Goal: Task Accomplishment & Management: Use online tool/utility

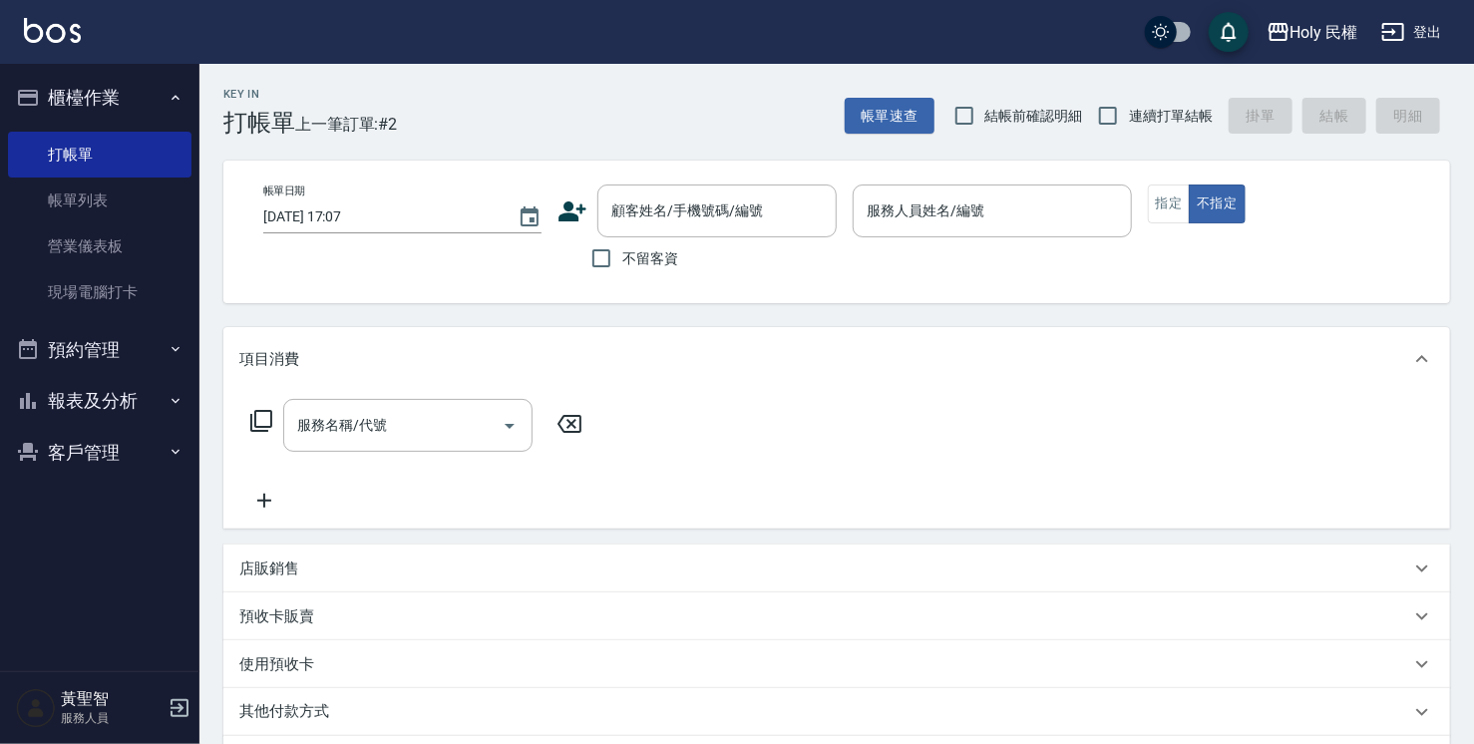
click at [572, 214] on icon at bounding box center [573, 211] width 28 height 20
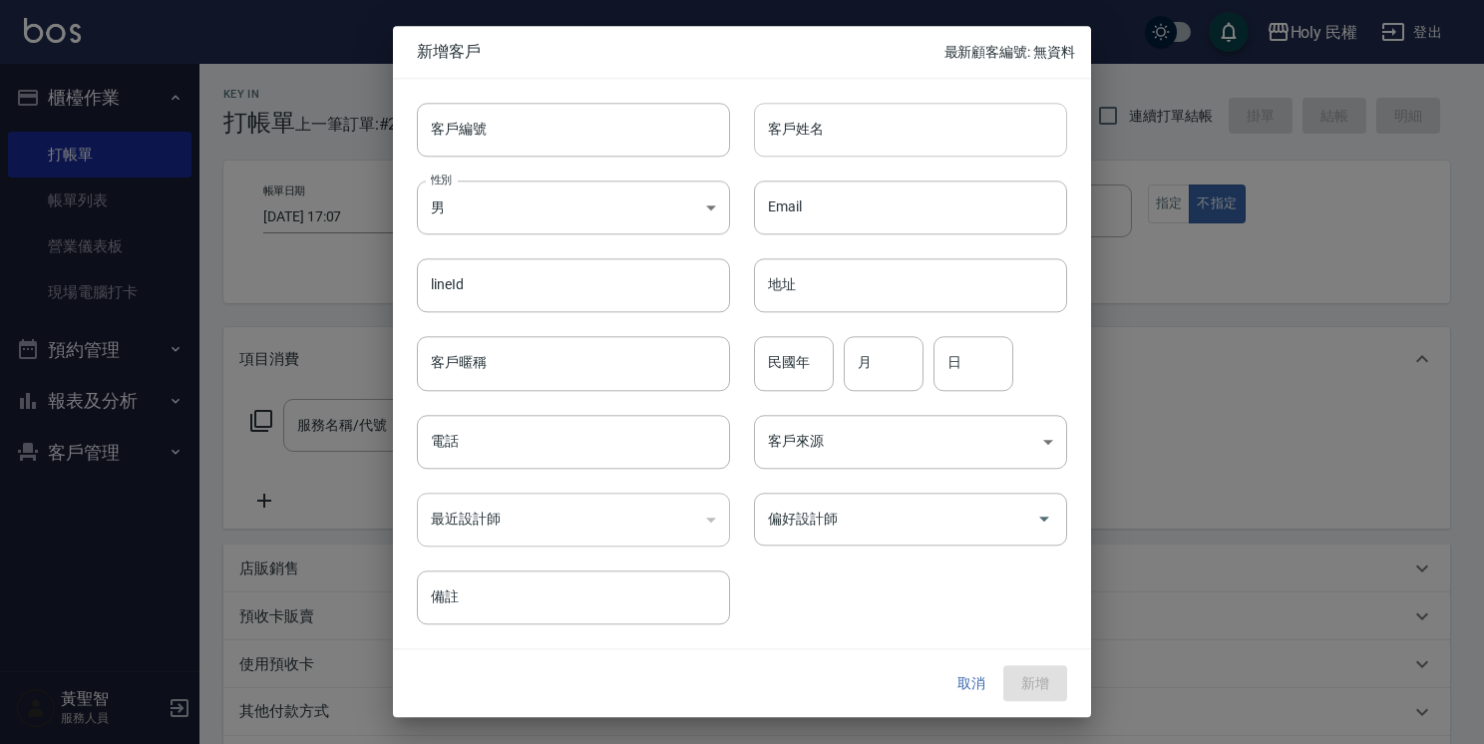
click at [854, 122] on input "客戶姓名" at bounding box center [910, 130] width 313 height 54
type input "c"
type input "穆"
click at [492, 447] on input "電話" at bounding box center [573, 442] width 313 height 54
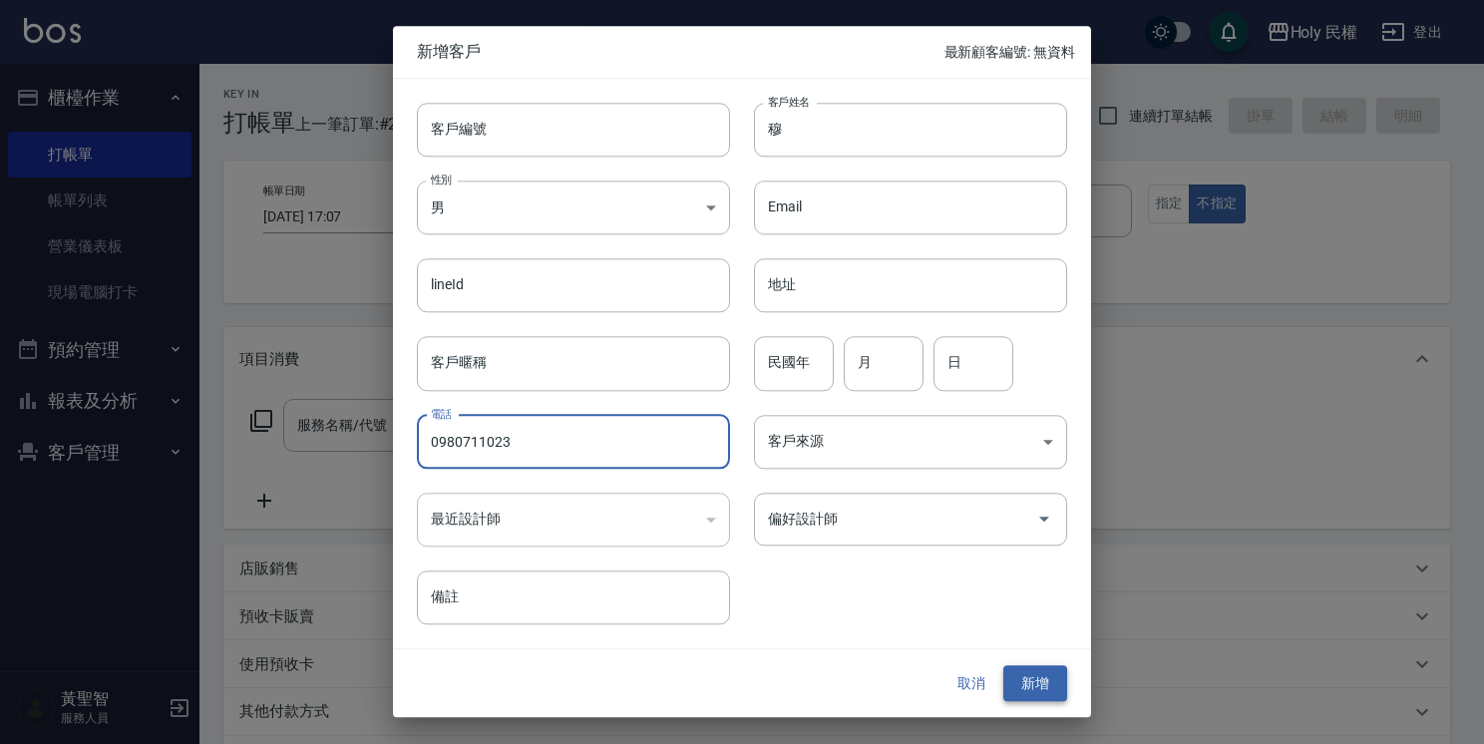
type input "0980711023"
click at [1029, 686] on button "新增" at bounding box center [1035, 683] width 64 height 37
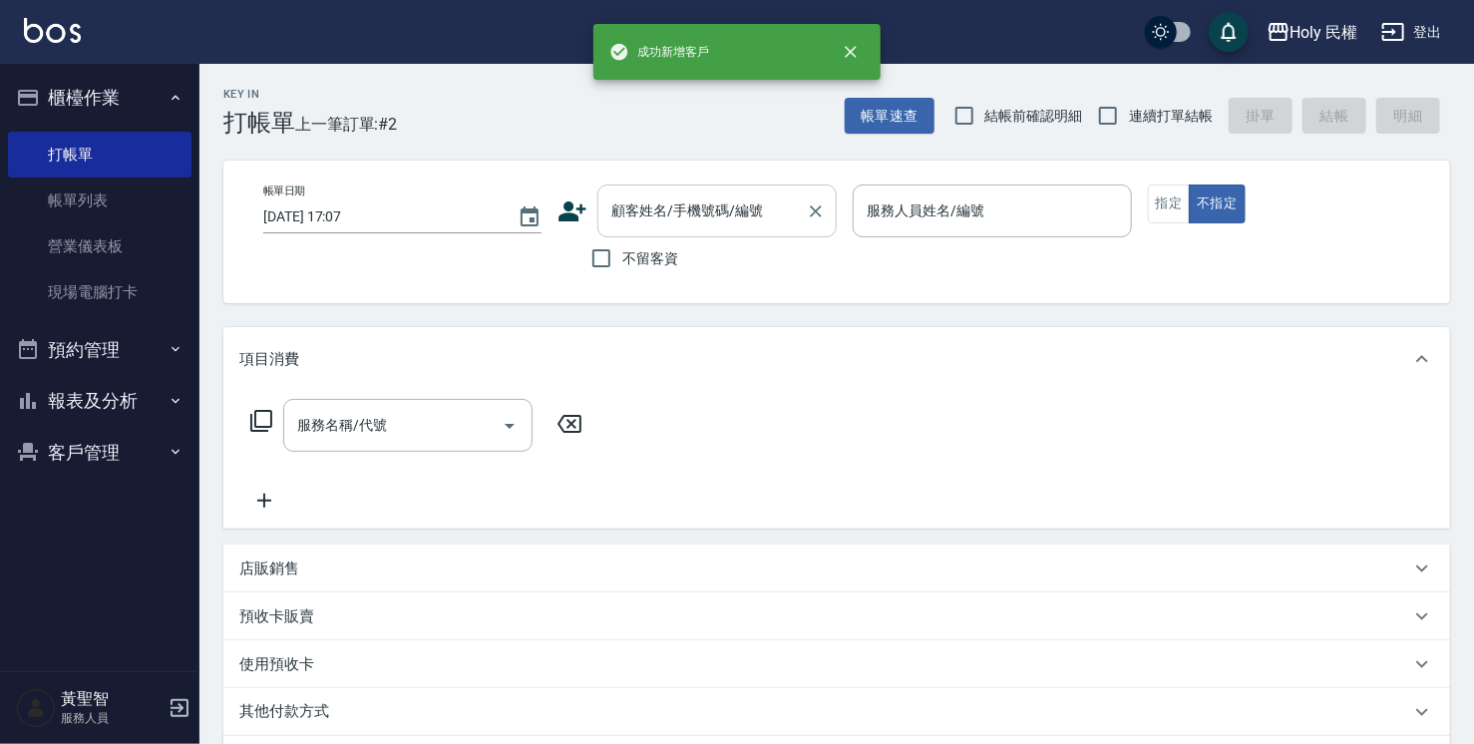
click at [694, 223] on input "顧客姓名/手機號碼/編號" at bounding box center [701, 210] width 191 height 35
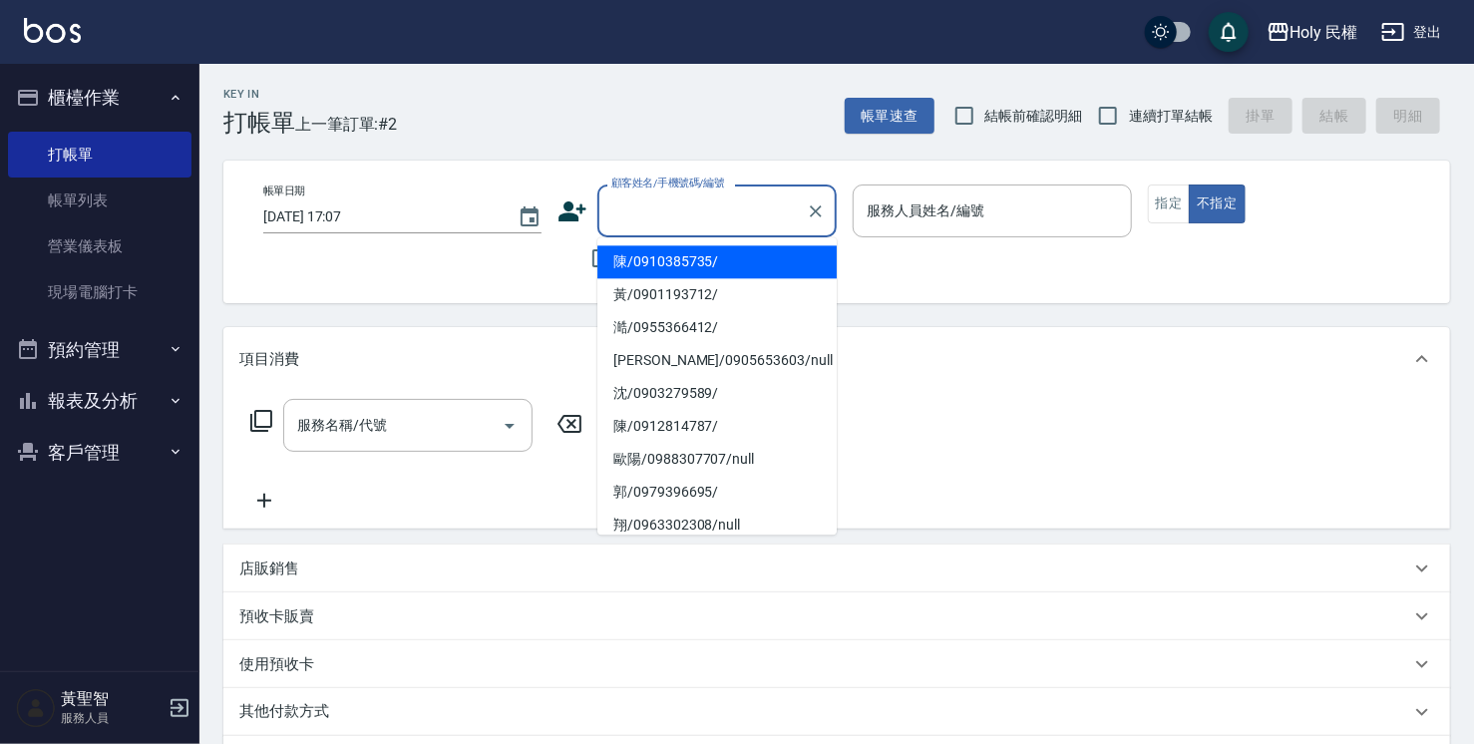
type input "a"
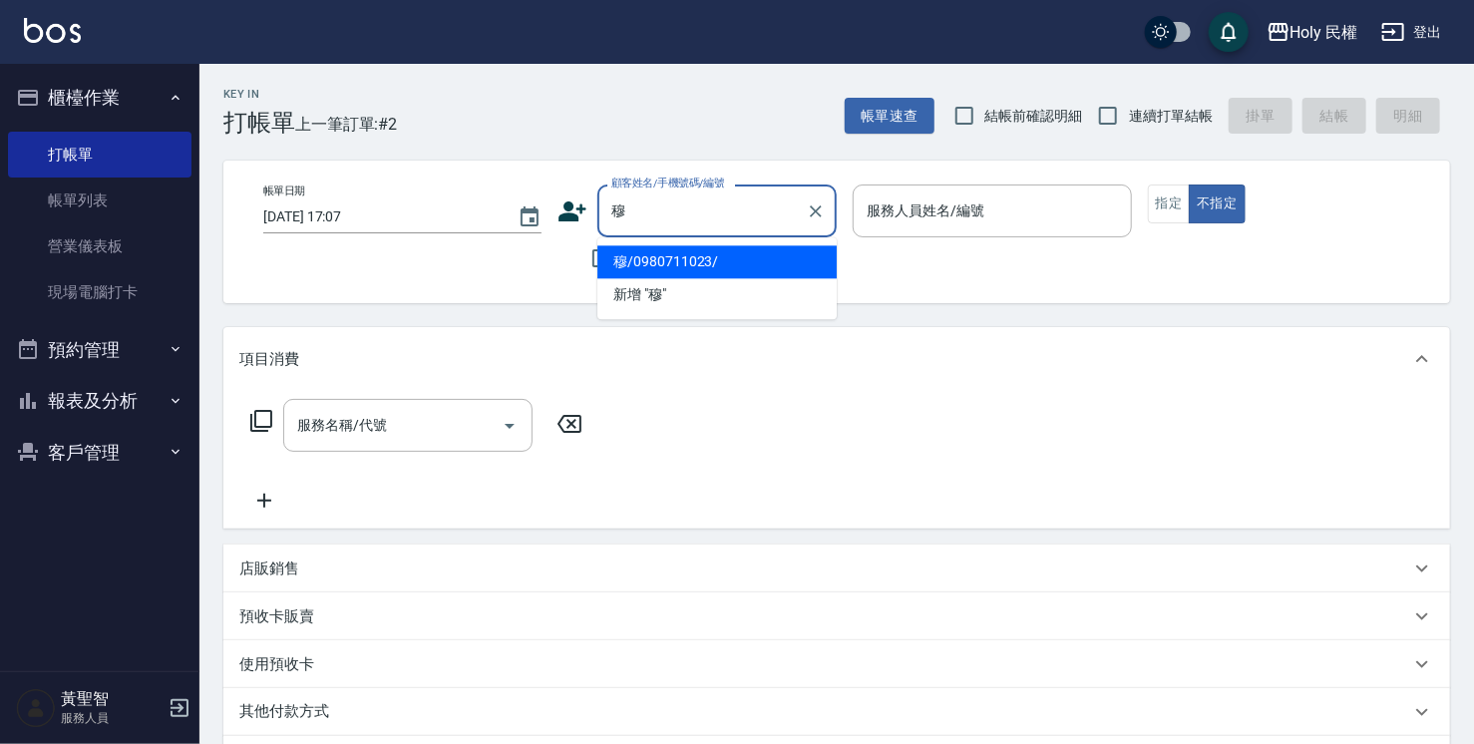
click at [683, 260] on li "穆/0980711023/" at bounding box center [716, 261] width 239 height 33
type input "穆/0980711023/"
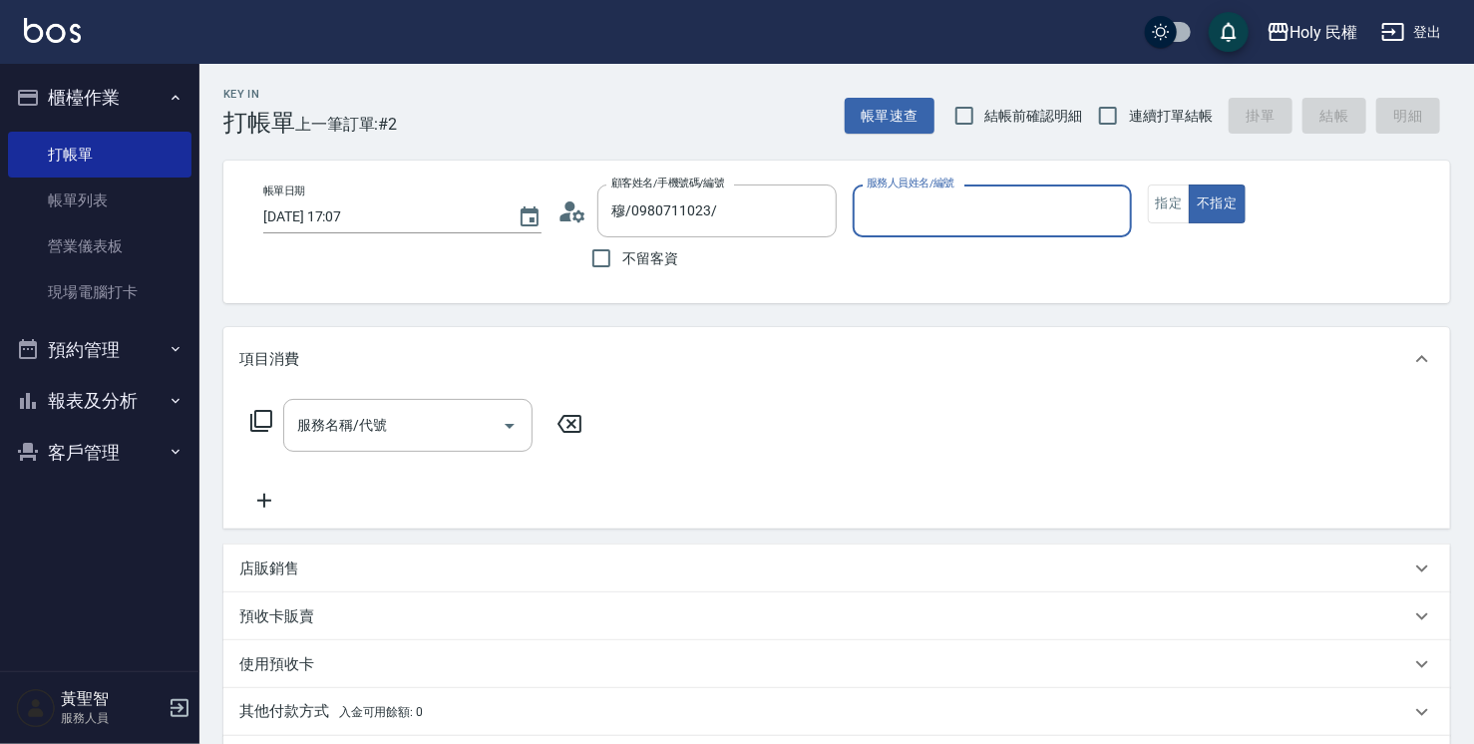
click at [909, 212] on input "服務人員姓名/編號" at bounding box center [992, 210] width 260 height 35
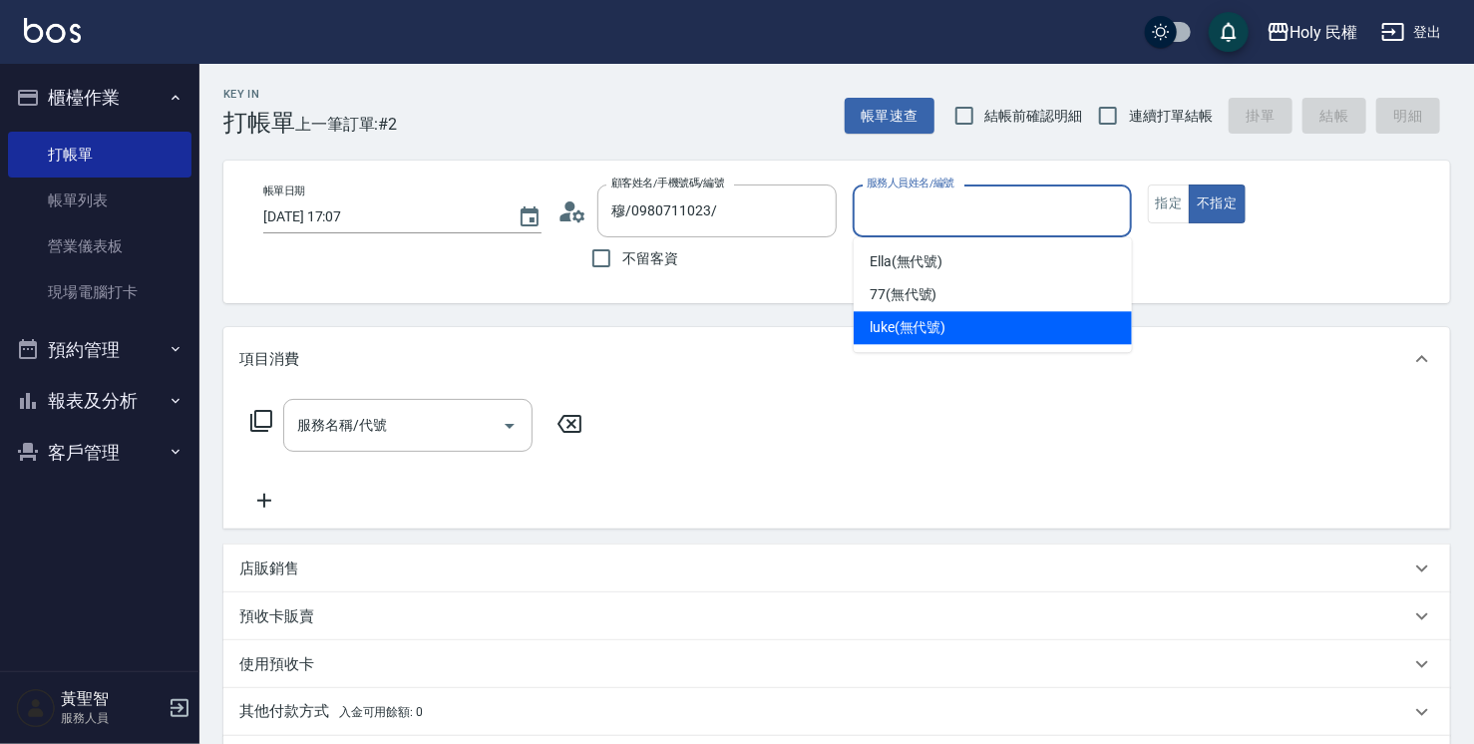
click at [914, 328] on span "luke (無代號)" at bounding box center [908, 327] width 77 height 21
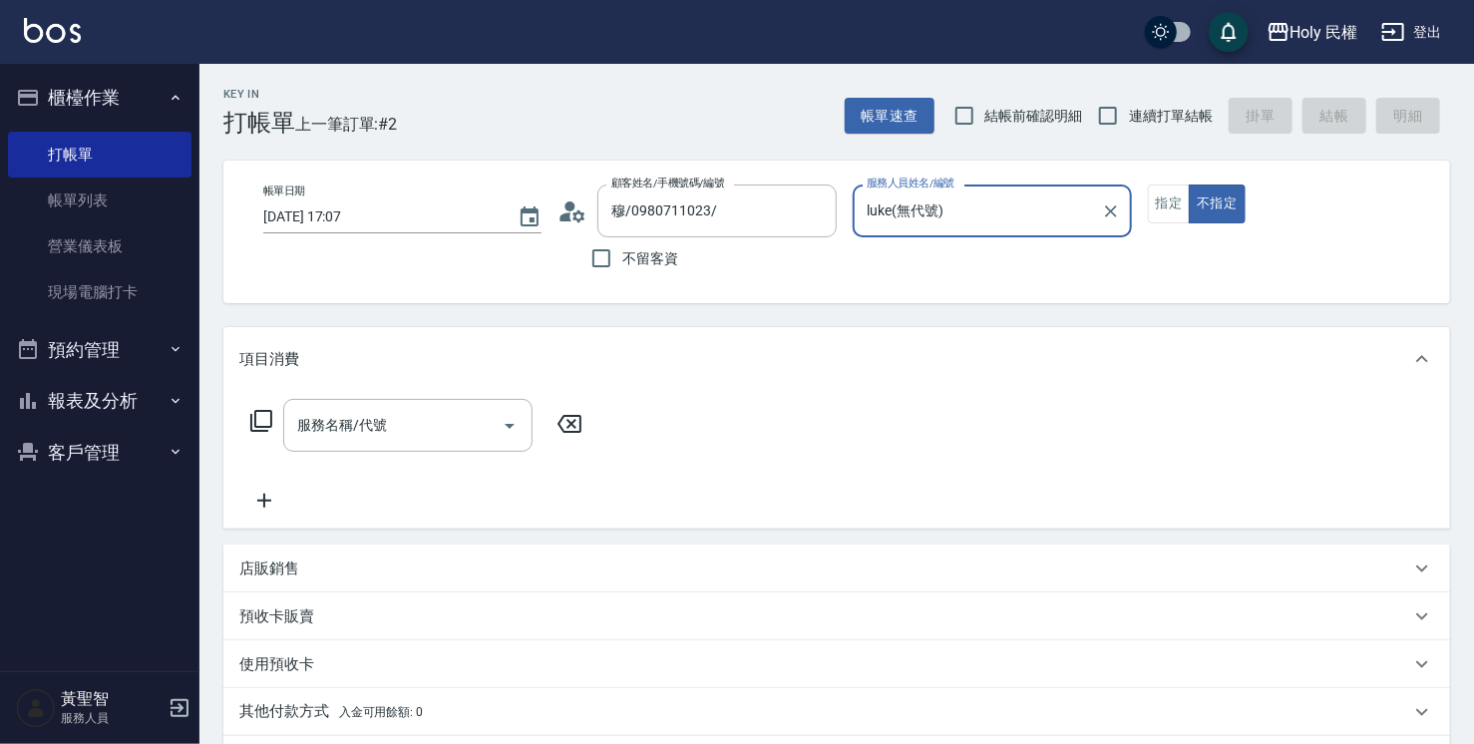
type input "luke(無代號)"
click at [446, 406] on div "服務名稱/代號" at bounding box center [407, 425] width 249 height 53
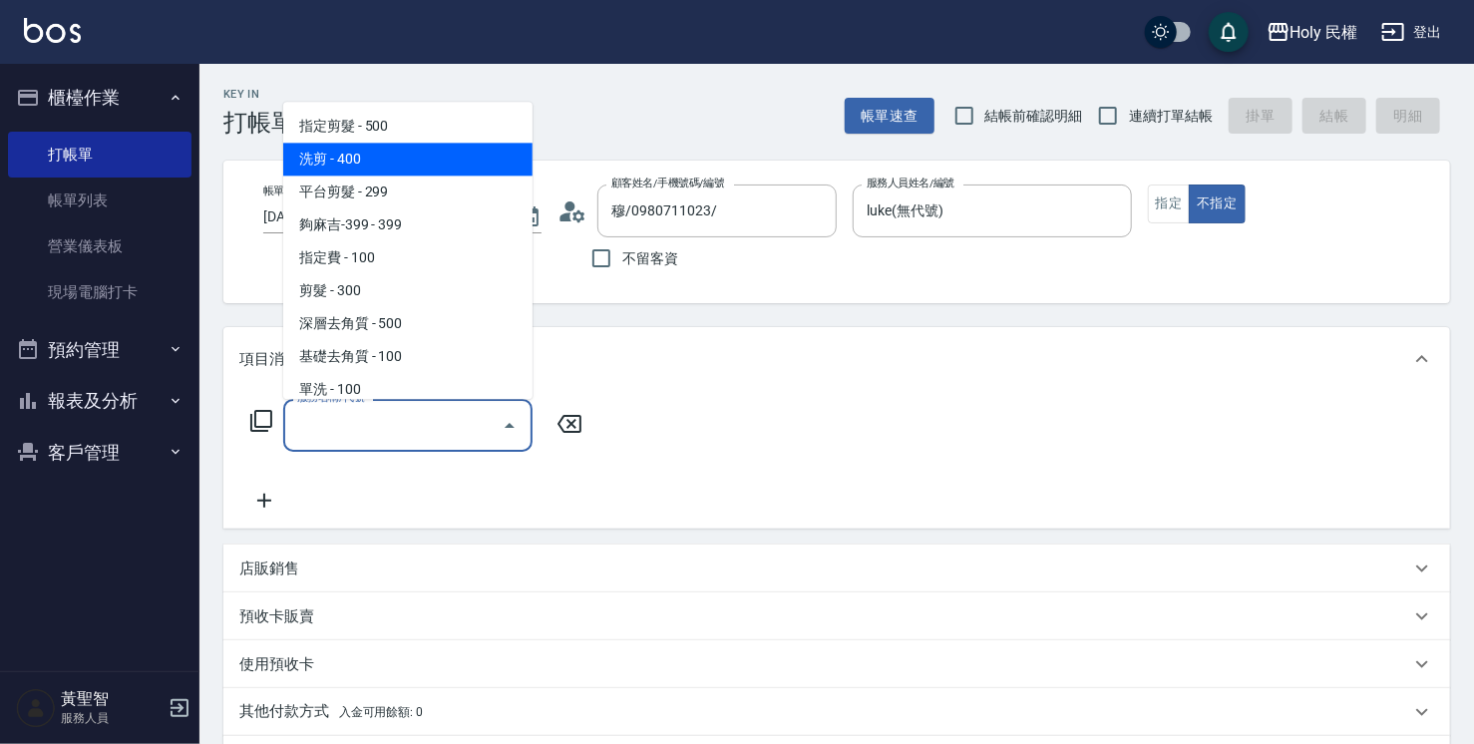
click at [380, 171] on span "洗剪 - 400" at bounding box center [407, 159] width 249 height 33
type input "洗剪(3)"
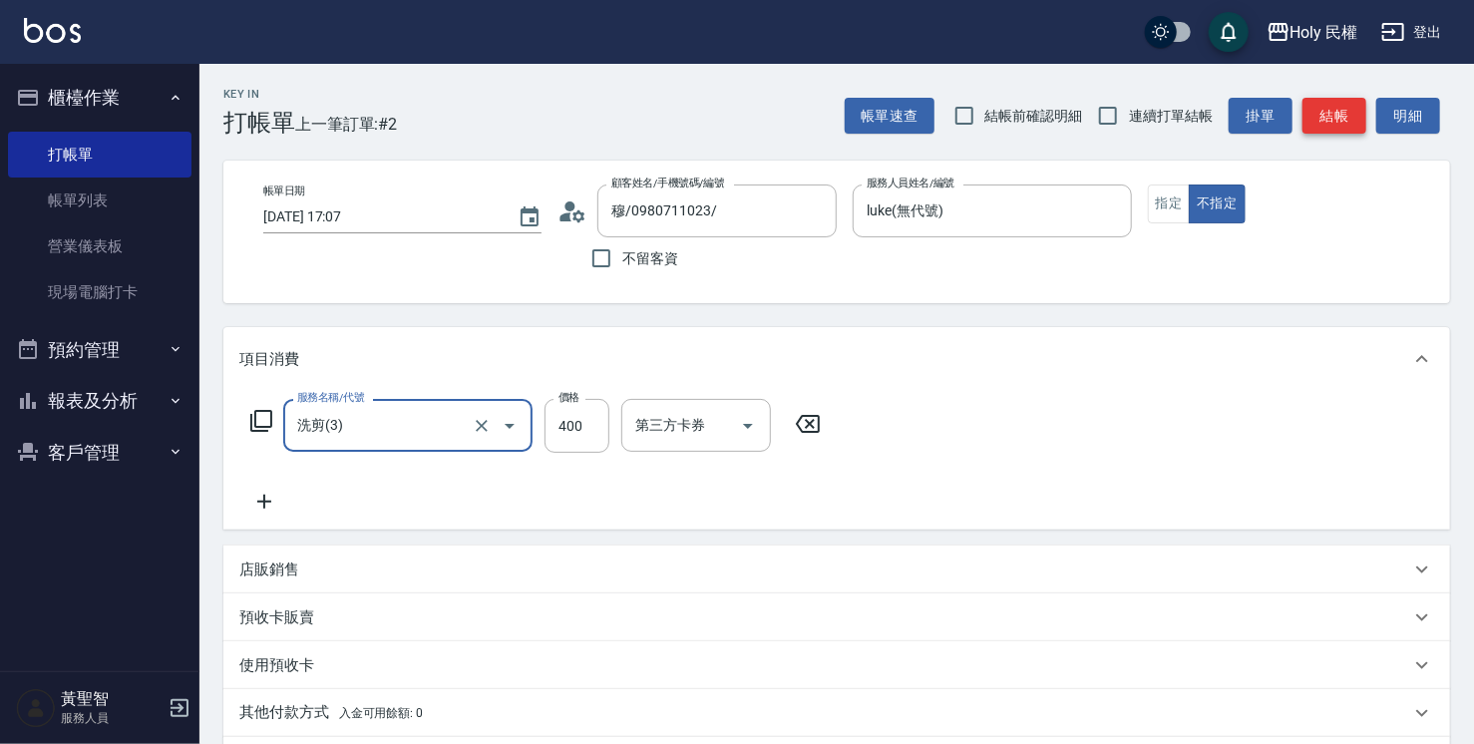
click at [1340, 116] on button "結帳" at bounding box center [1334, 116] width 64 height 37
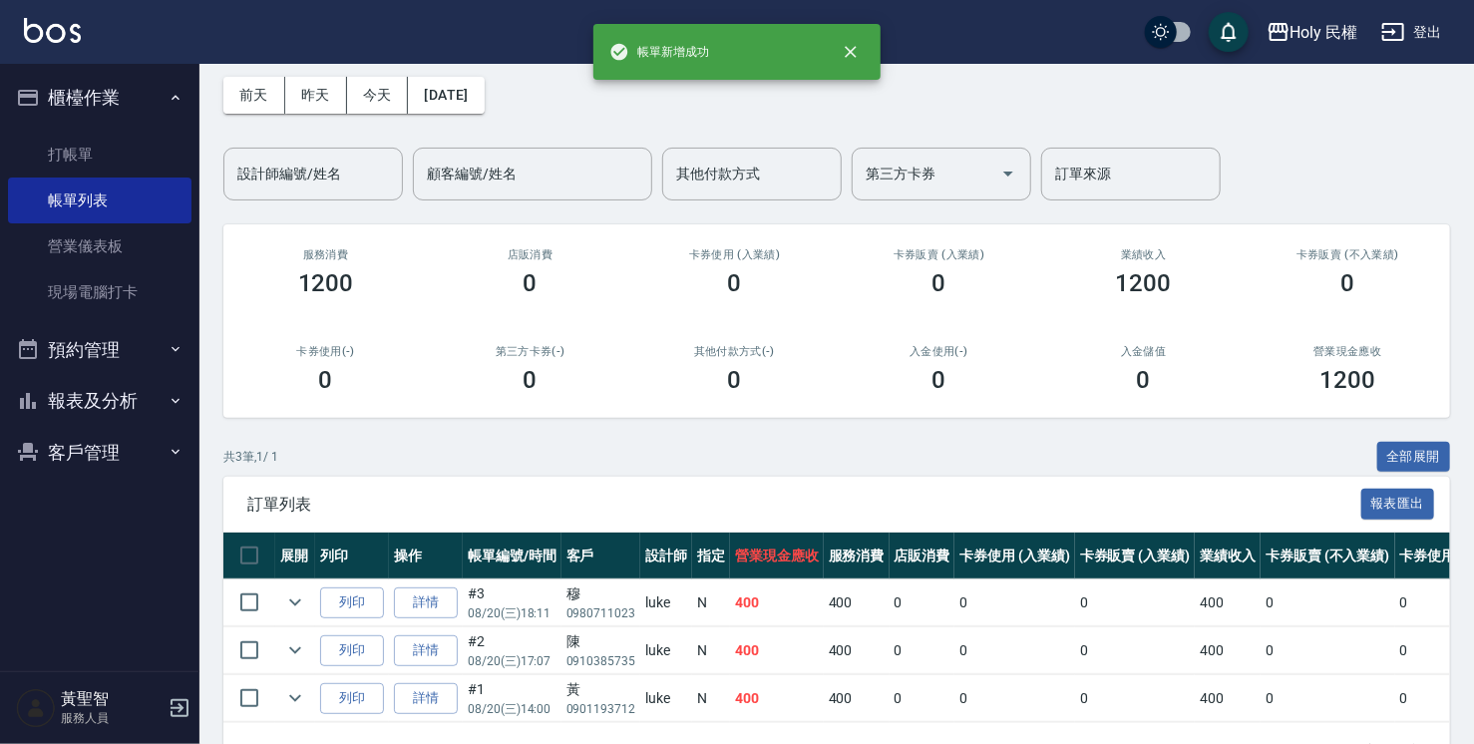
scroll to position [154, 0]
